Goal: Communication & Community: Participate in discussion

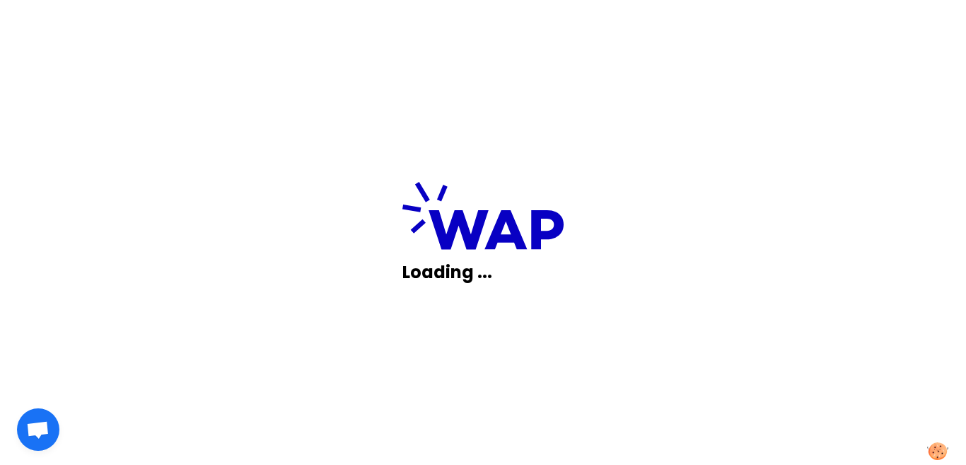
click at [698, 288] on div "Loading ..." at bounding box center [483, 232] width 966 height 465
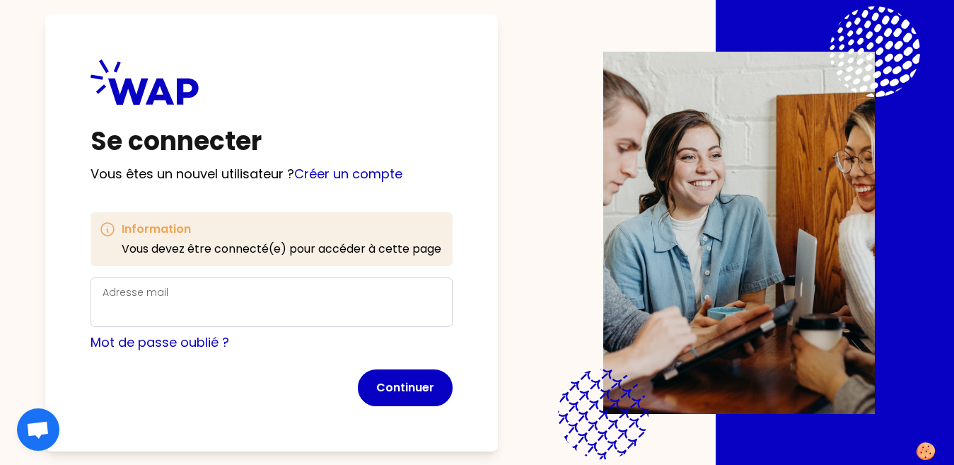
click at [698, 288] on img at bounding box center [739, 233] width 272 height 362
click at [699, 288] on img at bounding box center [739, 233] width 272 height 362
click at [698, 262] on img at bounding box center [739, 233] width 272 height 362
drag, startPoint x: 698, startPoint y: 261, endPoint x: 681, endPoint y: 240, distance: 26.7
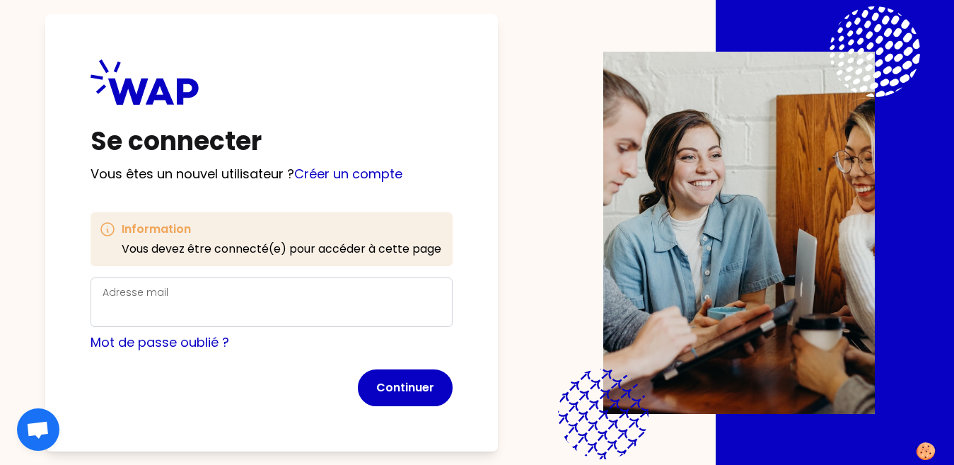
click at [681, 240] on img at bounding box center [739, 233] width 272 height 362
click at [367, 293] on div "Adresse mail" at bounding box center [272, 302] width 338 height 37
click at [328, 179] on div "Se connecter Vous êtes un nouvel utilisateur ? Créer un compte Information Vous…" at bounding box center [271, 232] width 453 height 437
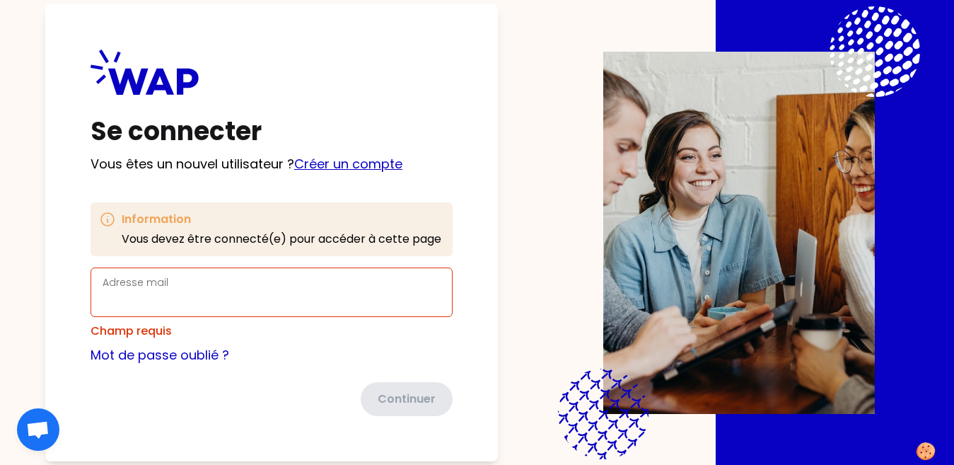
click at [316, 163] on link "Créer un compte" at bounding box center [348, 164] width 108 height 18
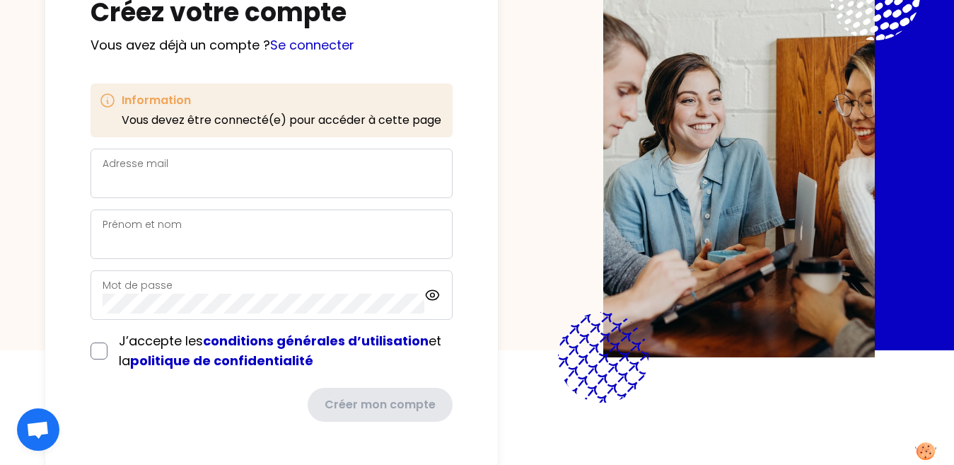
scroll to position [117, 0]
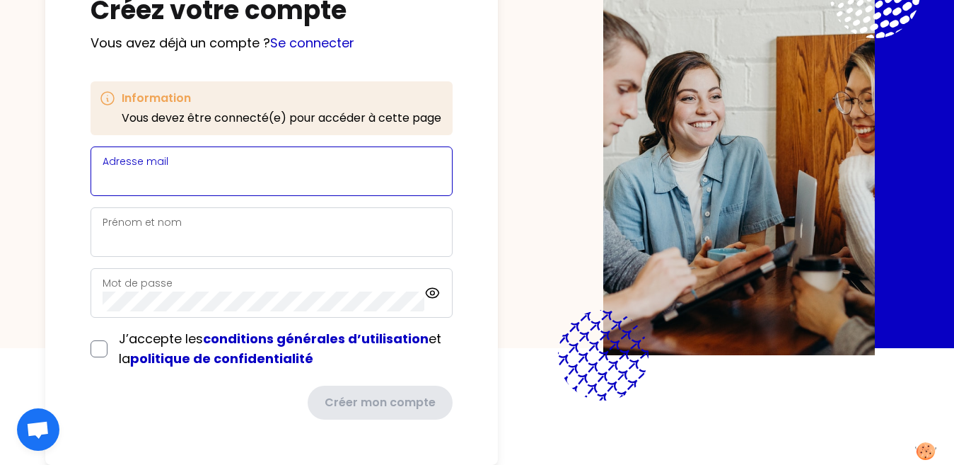
click at [180, 174] on input "Adresse mail" at bounding box center [272, 180] width 338 height 20
type input "[EMAIL_ADDRESS][DOMAIN_NAME]"
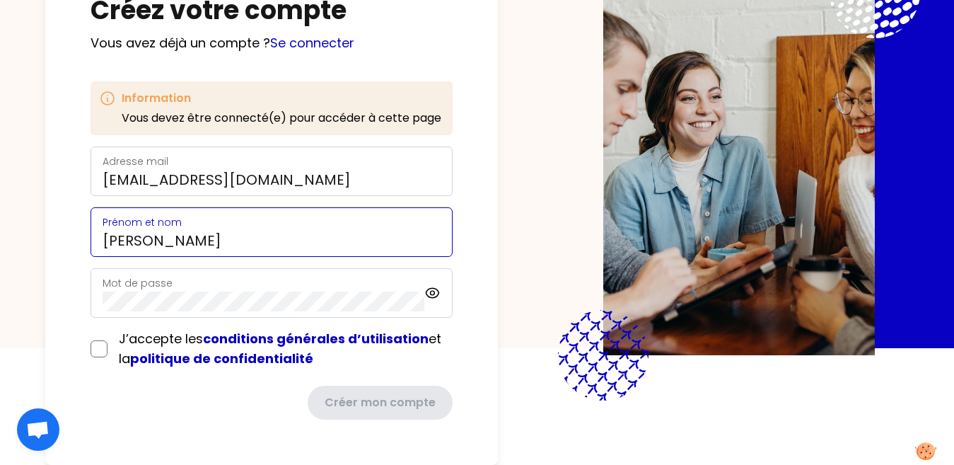
click at [192, 236] on input "[PERSON_NAME]" at bounding box center [272, 241] width 338 height 20
click at [230, 242] on input "[PERSON_NAME]" at bounding box center [272, 241] width 338 height 20
type input "[PERSON_NAME]"
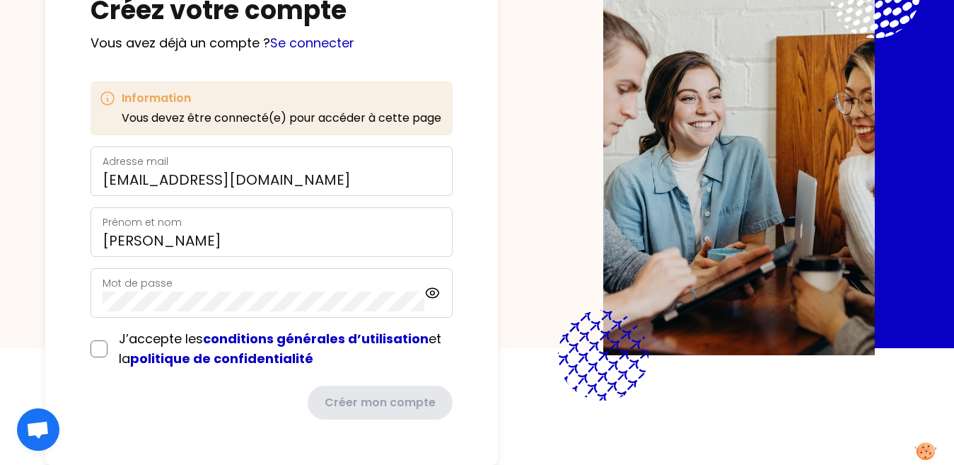
click at [125, 274] on div "Mot de passe" at bounding box center [264, 292] width 322 height 37
click at [432, 289] on icon at bounding box center [432, 292] width 13 height 9
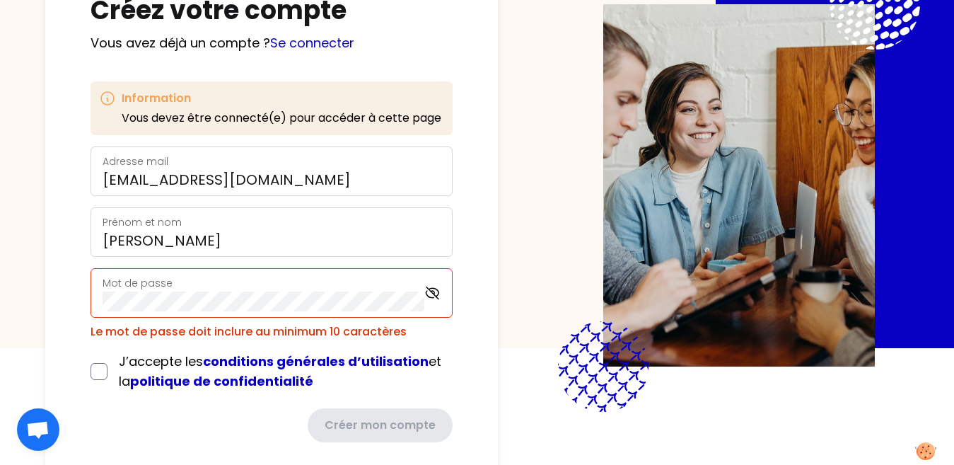
click at [241, 287] on div "Mot de passe" at bounding box center [264, 292] width 322 height 37
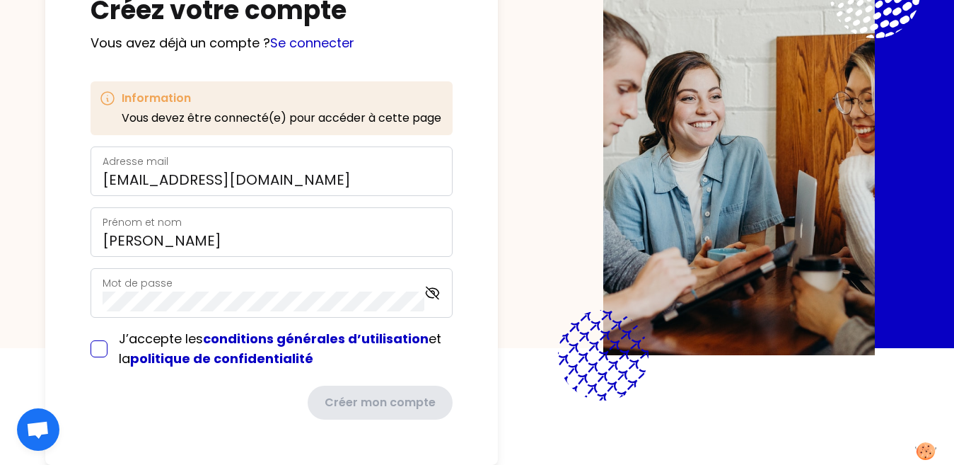
click at [100, 342] on input "checkbox" at bounding box center [99, 348] width 17 height 17
checkbox input "true"
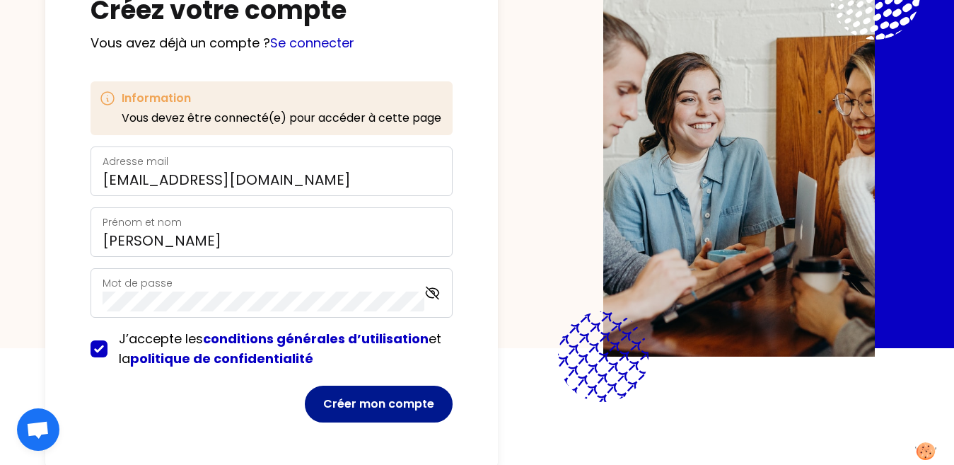
click at [388, 398] on button "Créer mon compte" at bounding box center [379, 404] width 148 height 37
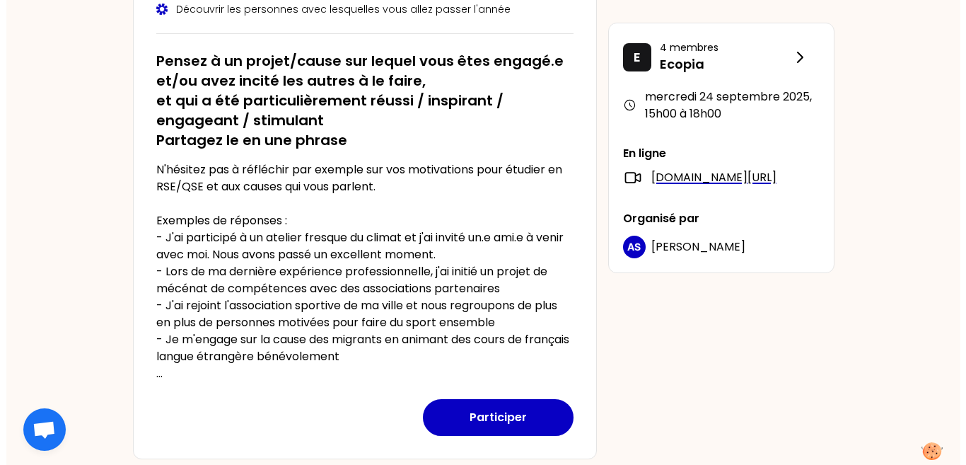
scroll to position [226, 0]
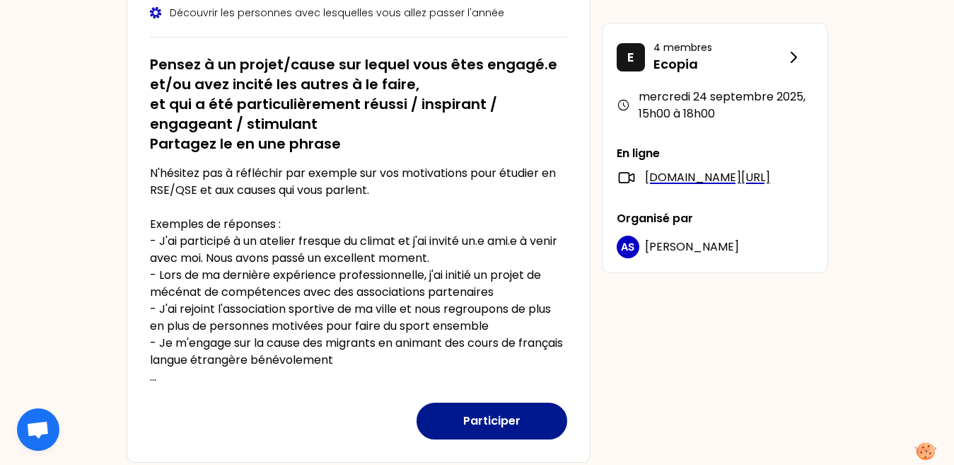
click at [479, 427] on button "Participer" at bounding box center [492, 421] width 151 height 37
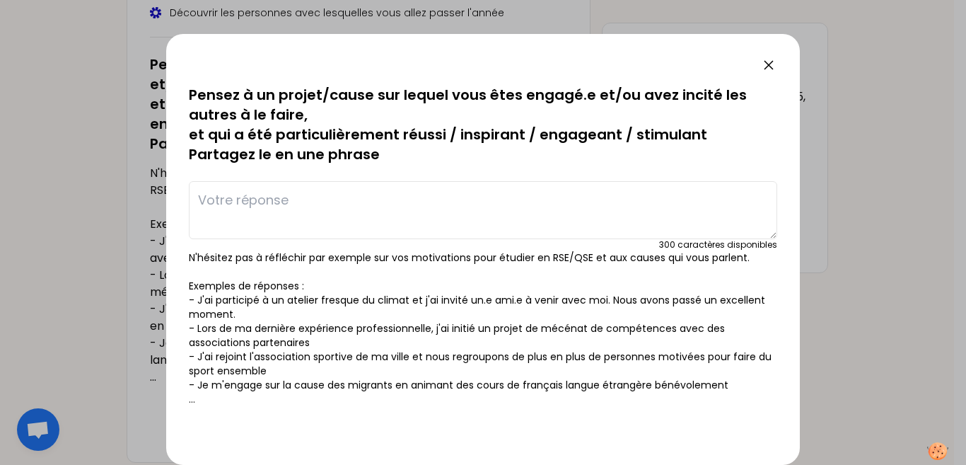
click at [364, 230] on textarea at bounding box center [483, 210] width 589 height 58
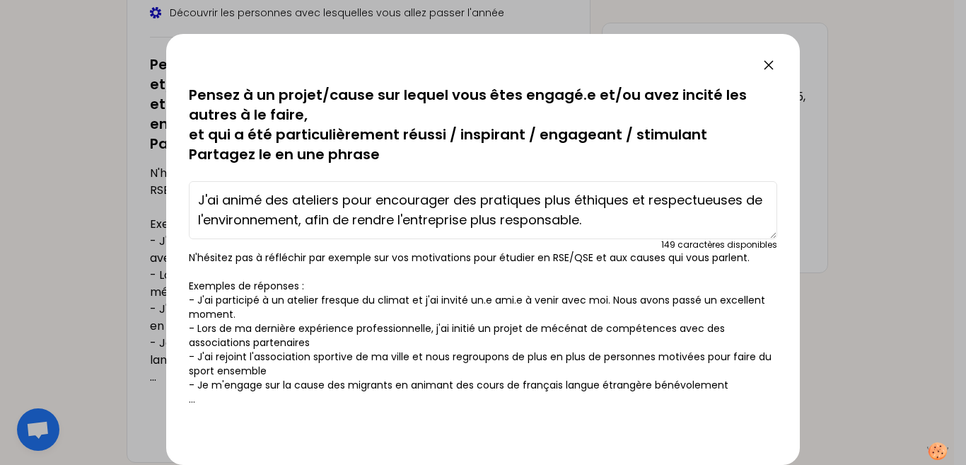
click at [221, 202] on textarea "J'ai animé des ateliers pour encourager des pratiques plus éthiques et respectu…" at bounding box center [483, 210] width 589 height 58
click at [395, 201] on textarea "J'ai participer à l'animation des ateliers pour encourager des pratiques plus é…" at bounding box center [483, 210] width 589 height 58
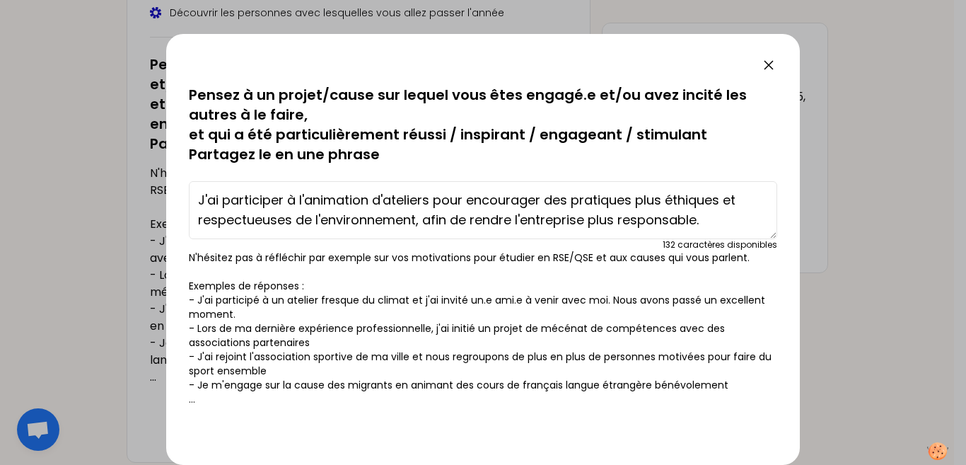
click at [410, 221] on textarea "J'ai participer à l'animation d'ateliers pour encourager des pratiques plus éth…" at bounding box center [483, 210] width 589 height 58
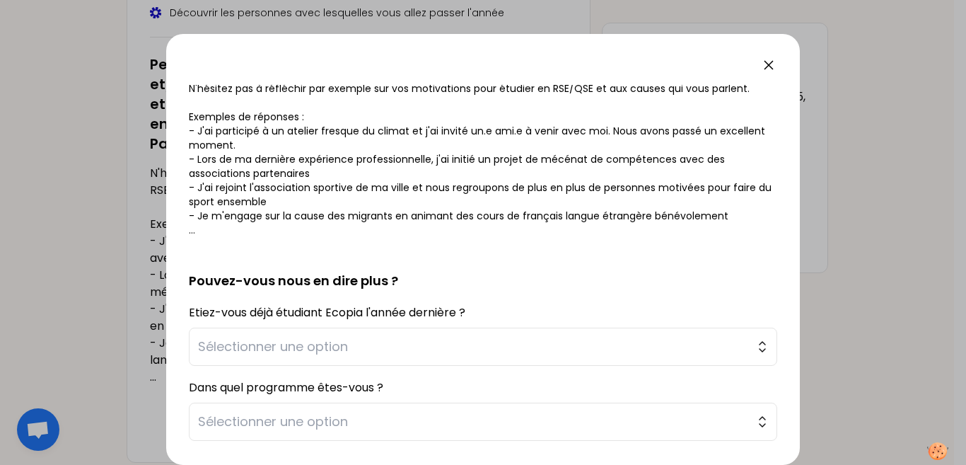
scroll to position [261, 0]
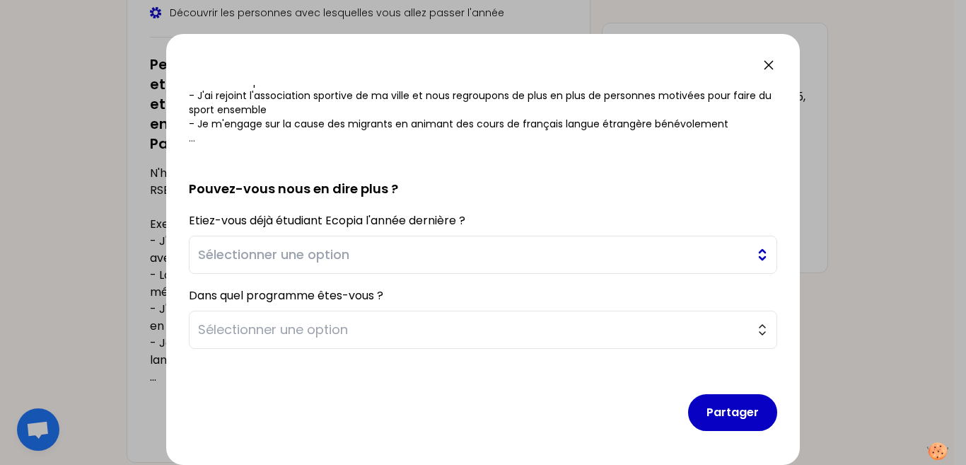
type textarea "J'ai participer à l'animation d'ateliers pour encourager des pratiques plus éth…"
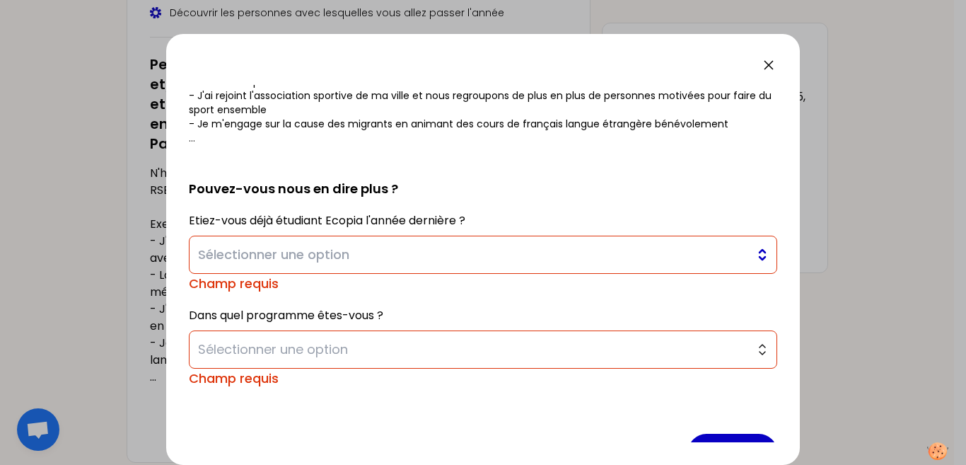
click at [458, 255] on span "Sélectionner une option" at bounding box center [473, 255] width 550 height 20
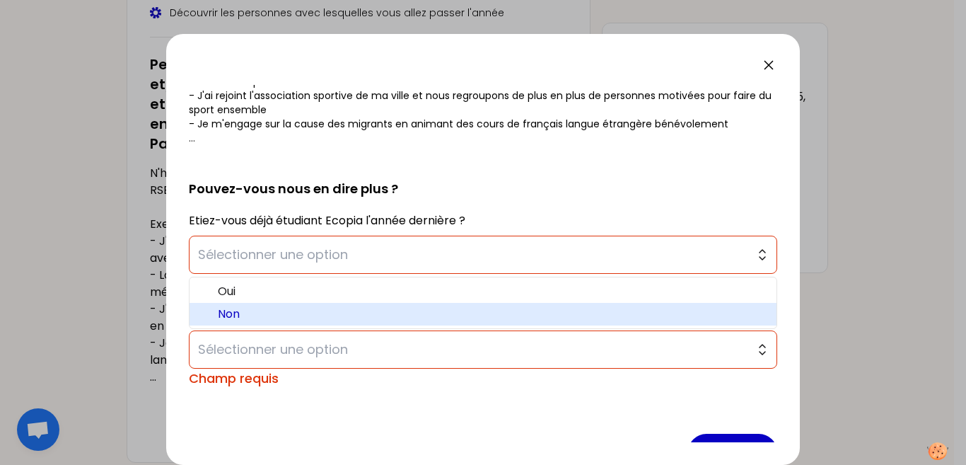
click at [356, 320] on span "Non" at bounding box center [492, 314] width 548 height 17
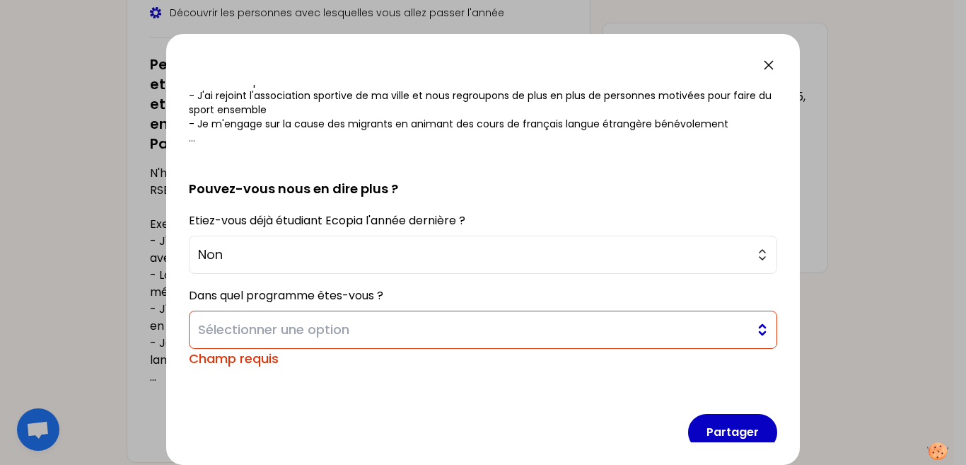
click at [385, 325] on span "Sélectionner une option" at bounding box center [473, 330] width 550 height 20
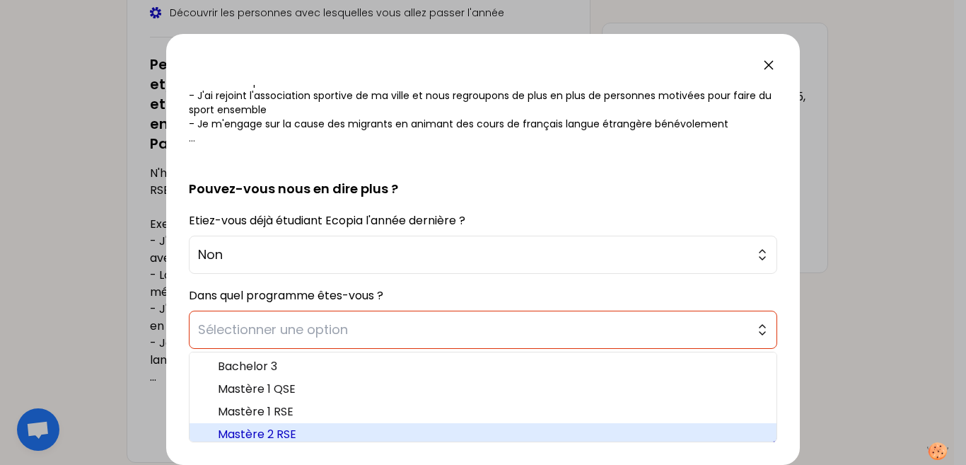
scroll to position [4, 0]
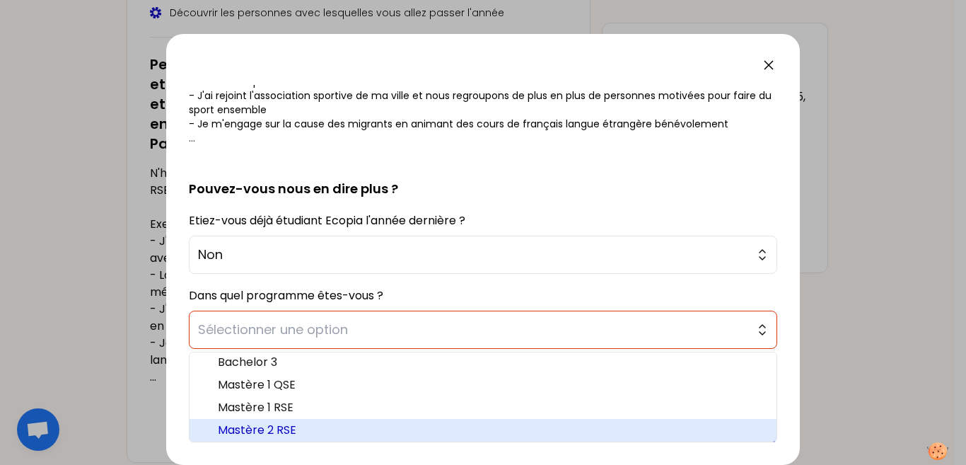
click at [334, 428] on span "Mastère 2 RSE" at bounding box center [492, 430] width 548 height 17
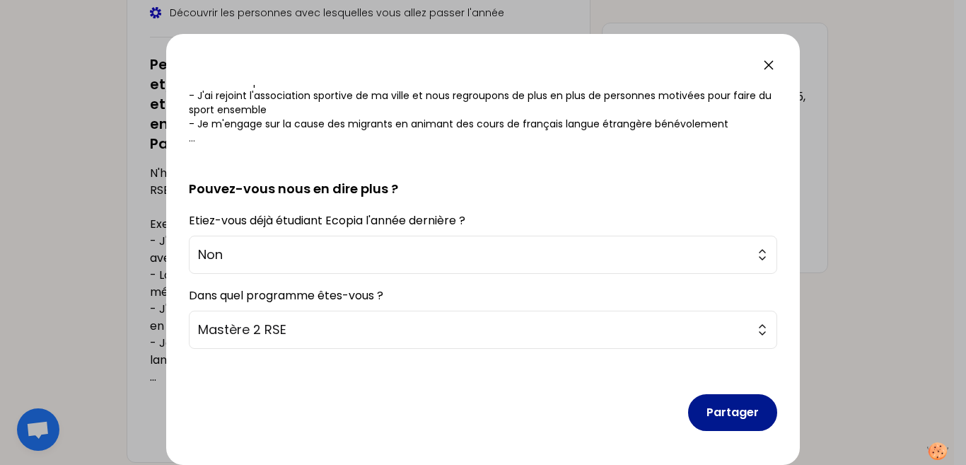
click at [693, 418] on button "Partager" at bounding box center [732, 412] width 89 height 37
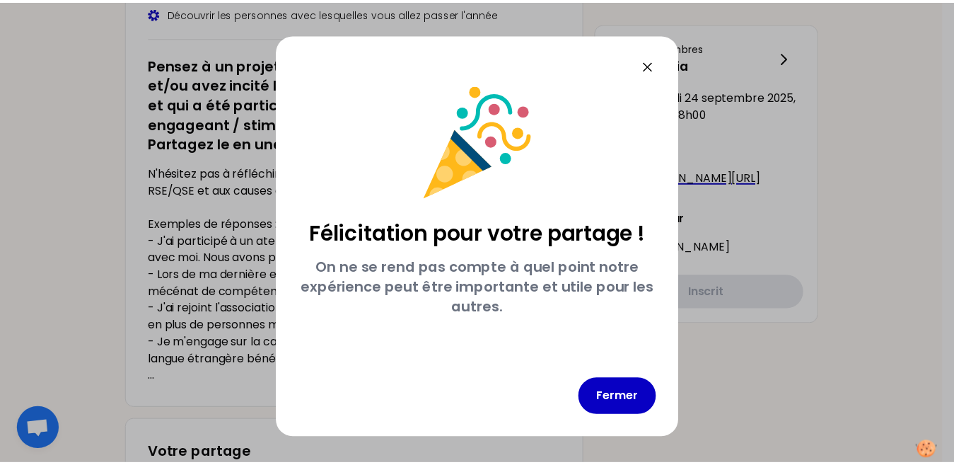
scroll to position [0, 0]
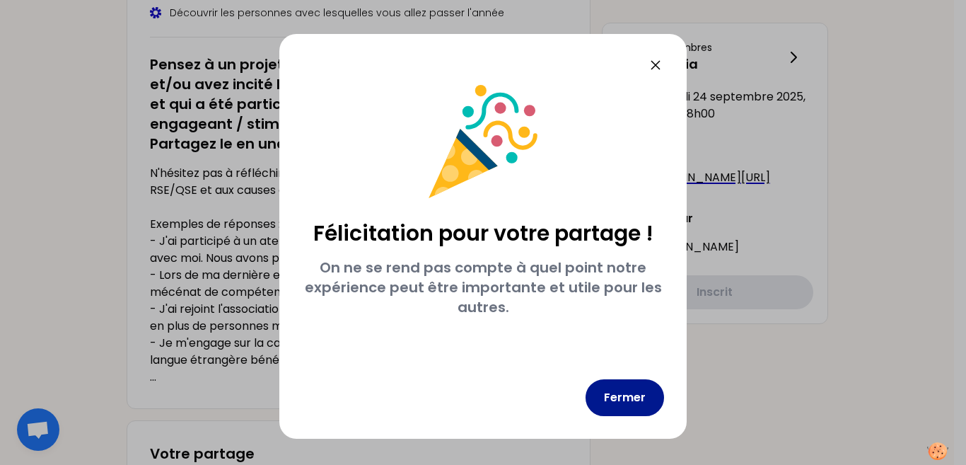
click at [639, 395] on button "Fermer" at bounding box center [625, 397] width 79 height 37
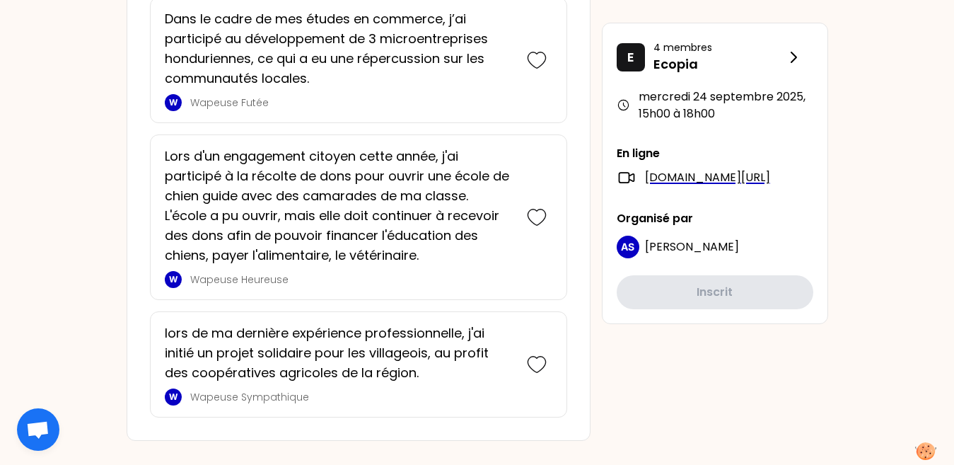
scroll to position [1930, 0]
